Goal: Task Accomplishment & Management: Understand process/instructions

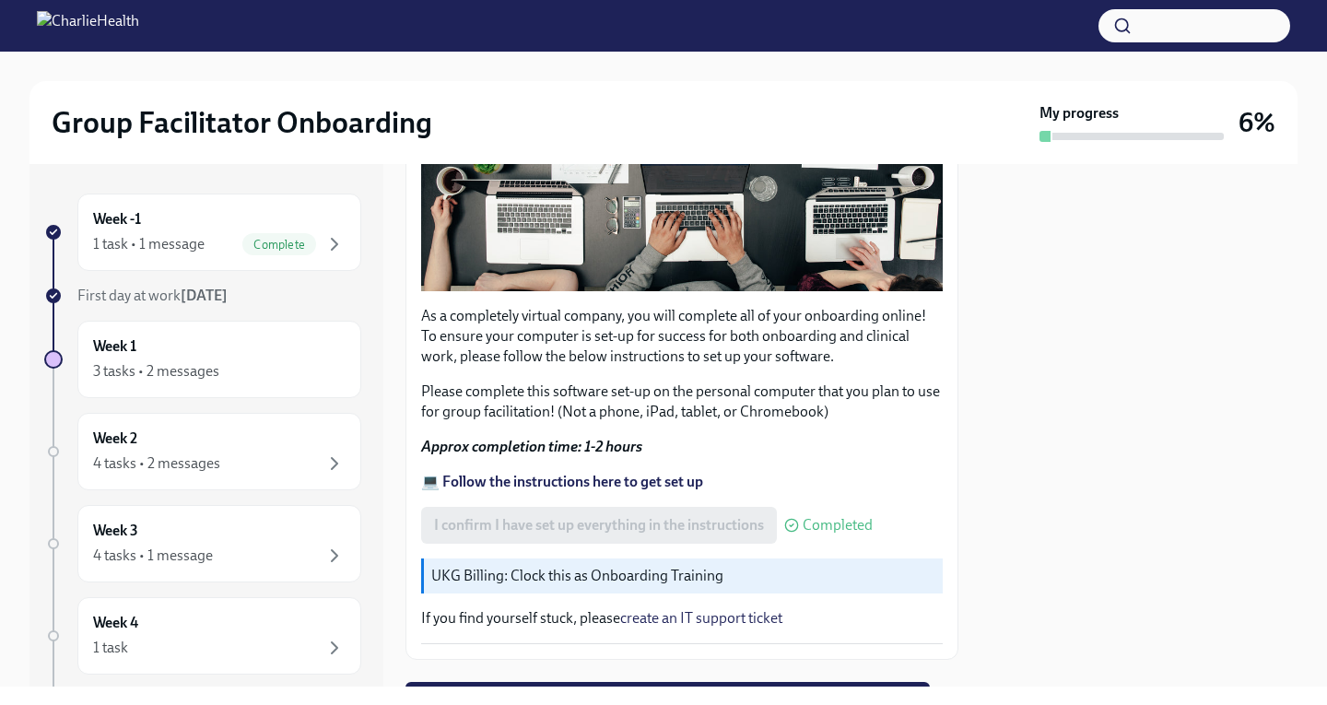
scroll to position [535, 0]
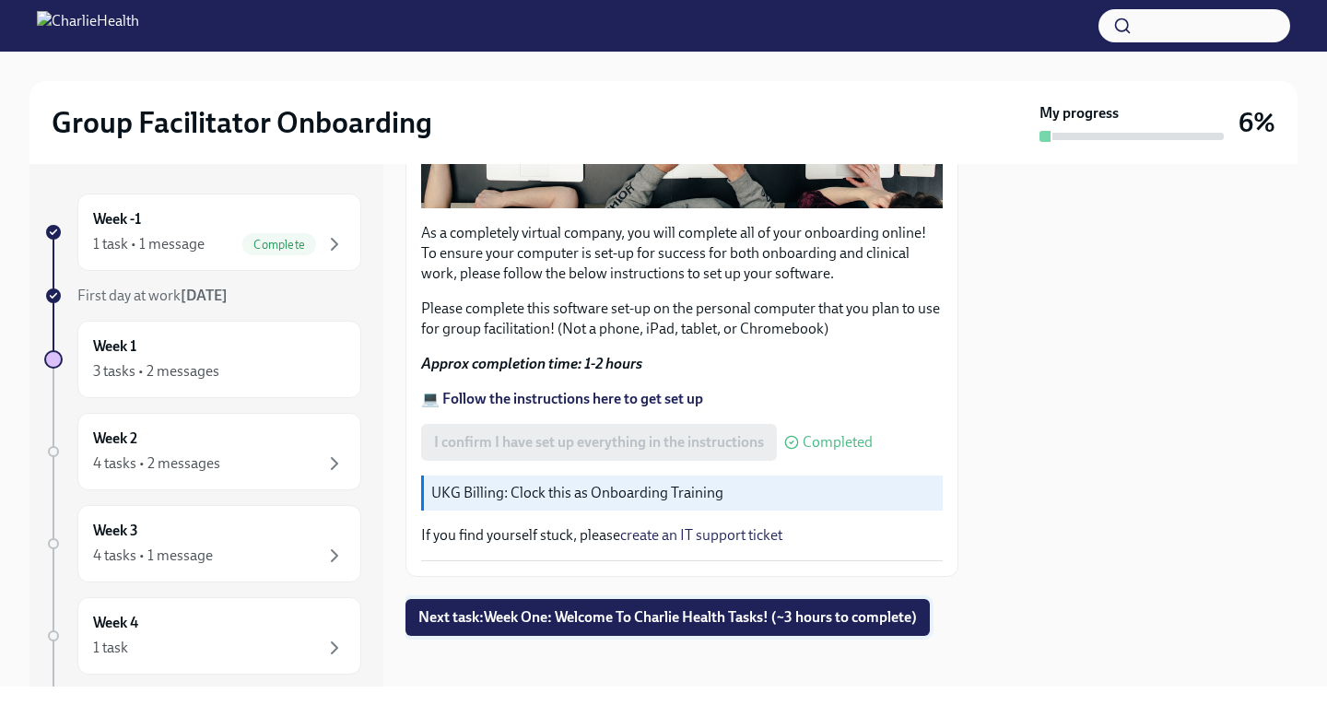
click at [601, 608] on span "Next task : Week One: Welcome To Charlie Health Tasks! (~3 hours to complete)" at bounding box center [667, 617] width 499 height 18
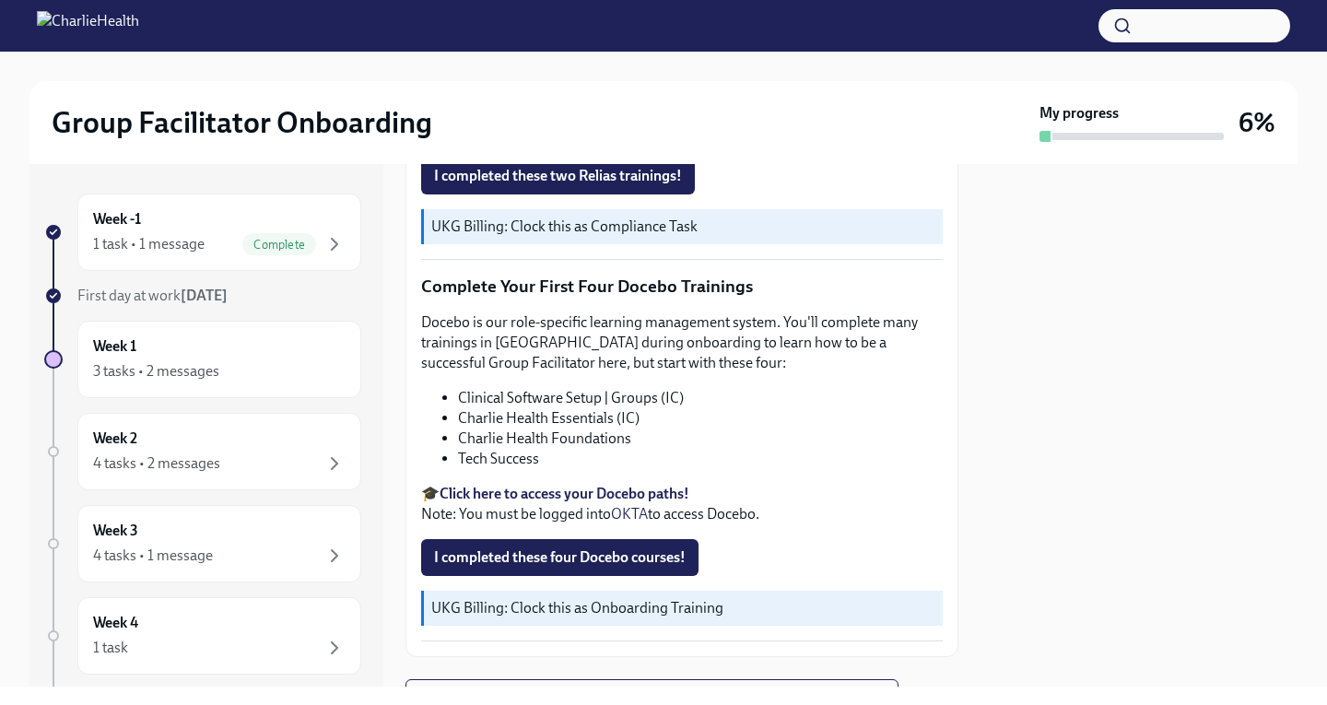
scroll to position [2364, 0]
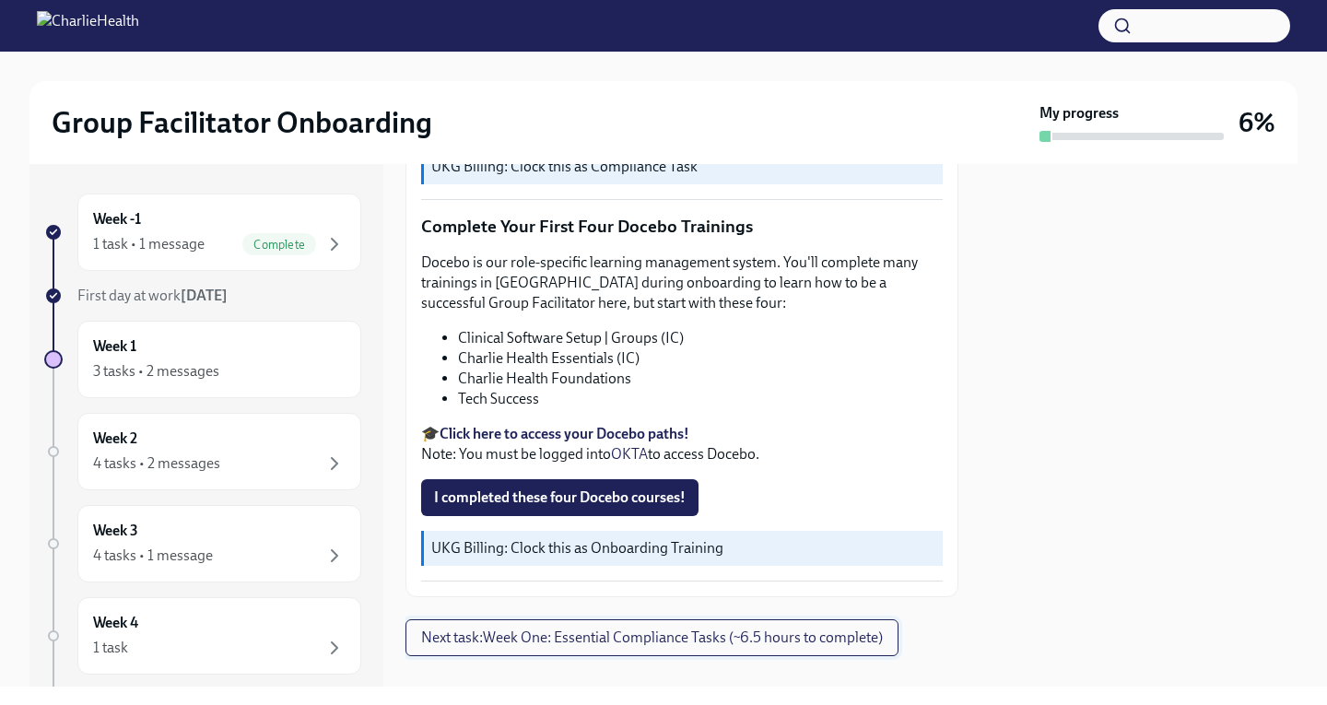
click at [641, 629] on span "Next task : Week One: Essential Compliance Tasks (~6.5 hours to complete)" at bounding box center [652, 638] width 462 height 18
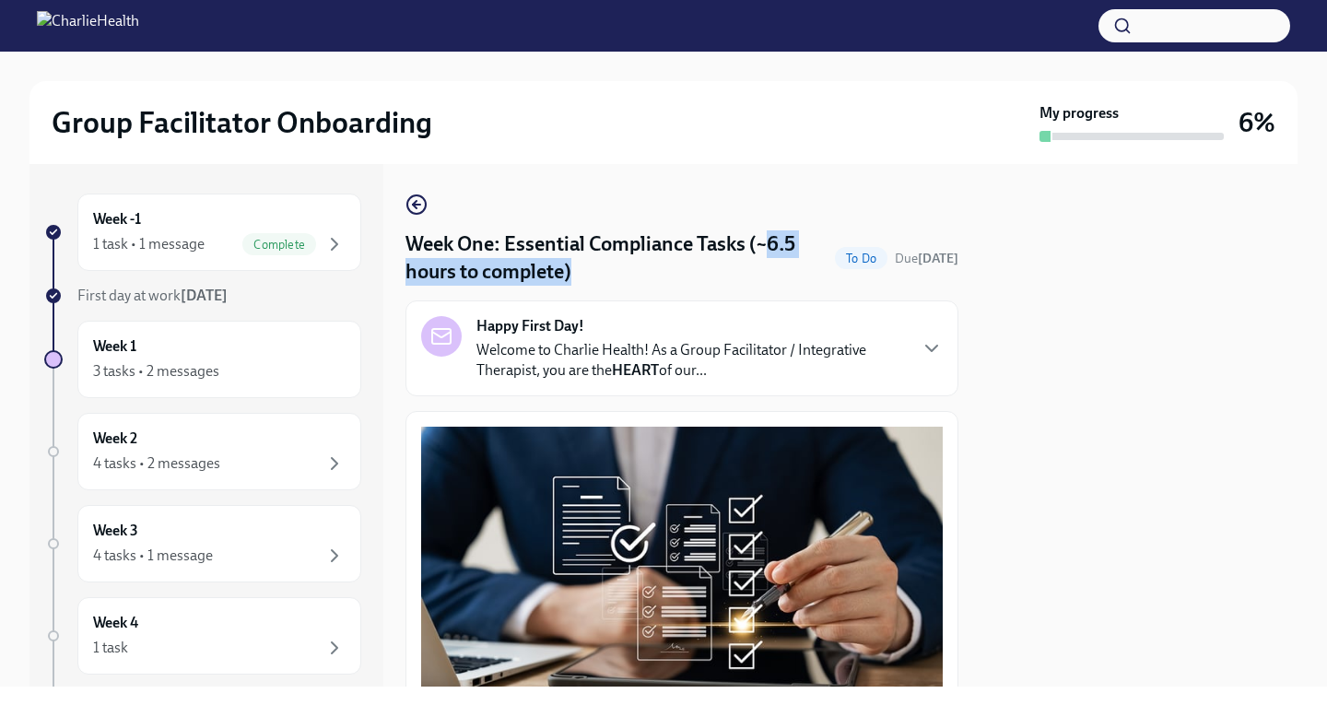
drag, startPoint x: 765, startPoint y: 242, endPoint x: 774, endPoint y: 290, distance: 48.8
click at [588, 260] on h4 "Week One: Essential Compliance Tasks (~6.5 hours to complete)" at bounding box center [617, 257] width 422 height 55
click at [409, 207] on icon "button" at bounding box center [417, 205] width 22 height 22
